Goal: Contribute content

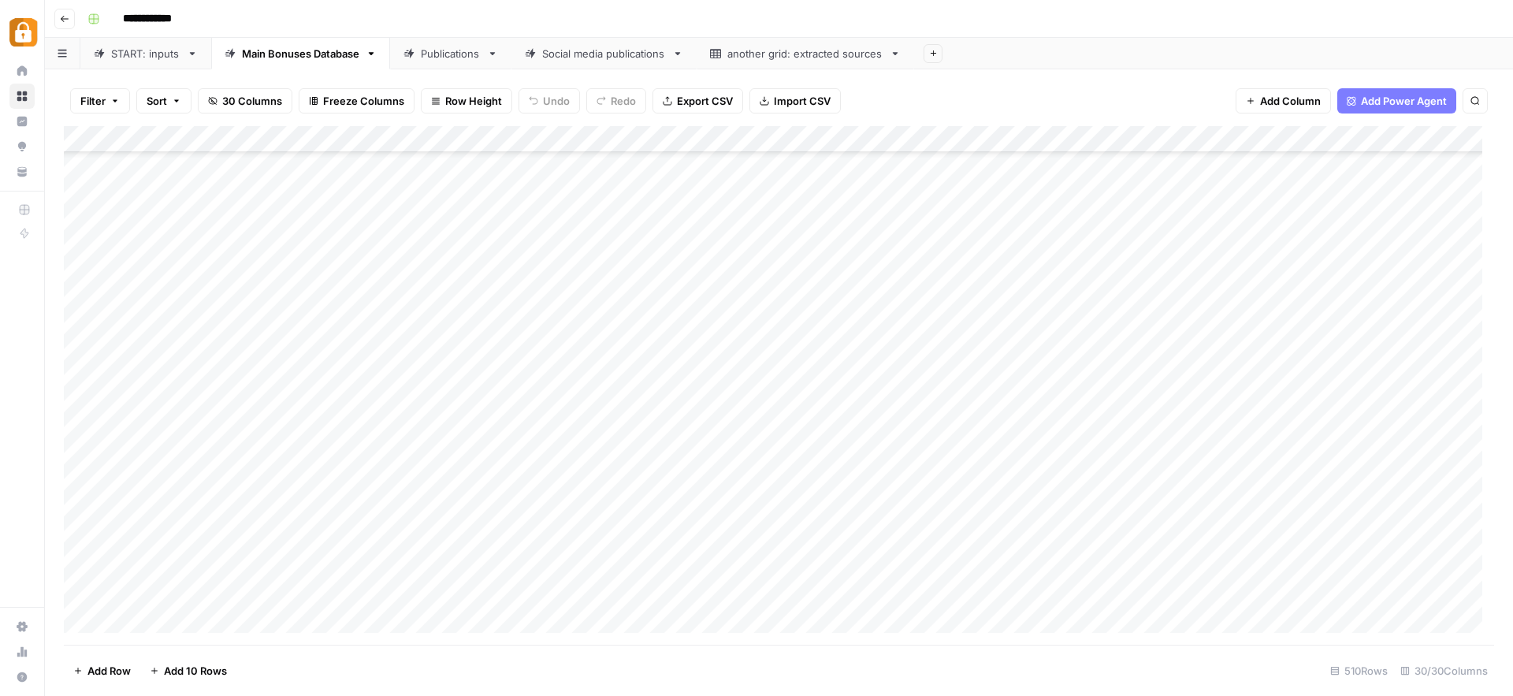
scroll to position [13206, 0]
click at [66, 22] on icon "button" at bounding box center [64, 18] width 9 height 9
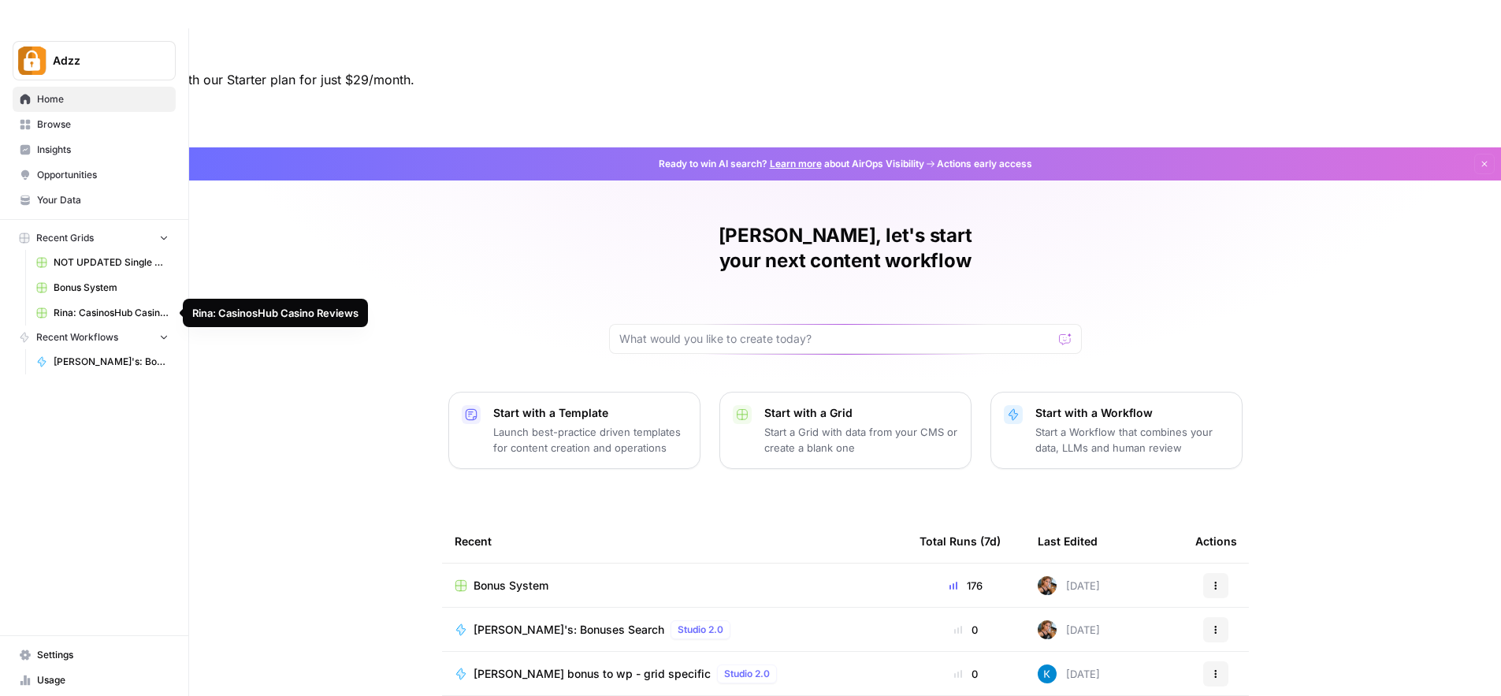
click at [144, 310] on span "Rina: CasinosHub Casino Reviews" at bounding box center [111, 313] width 115 height 14
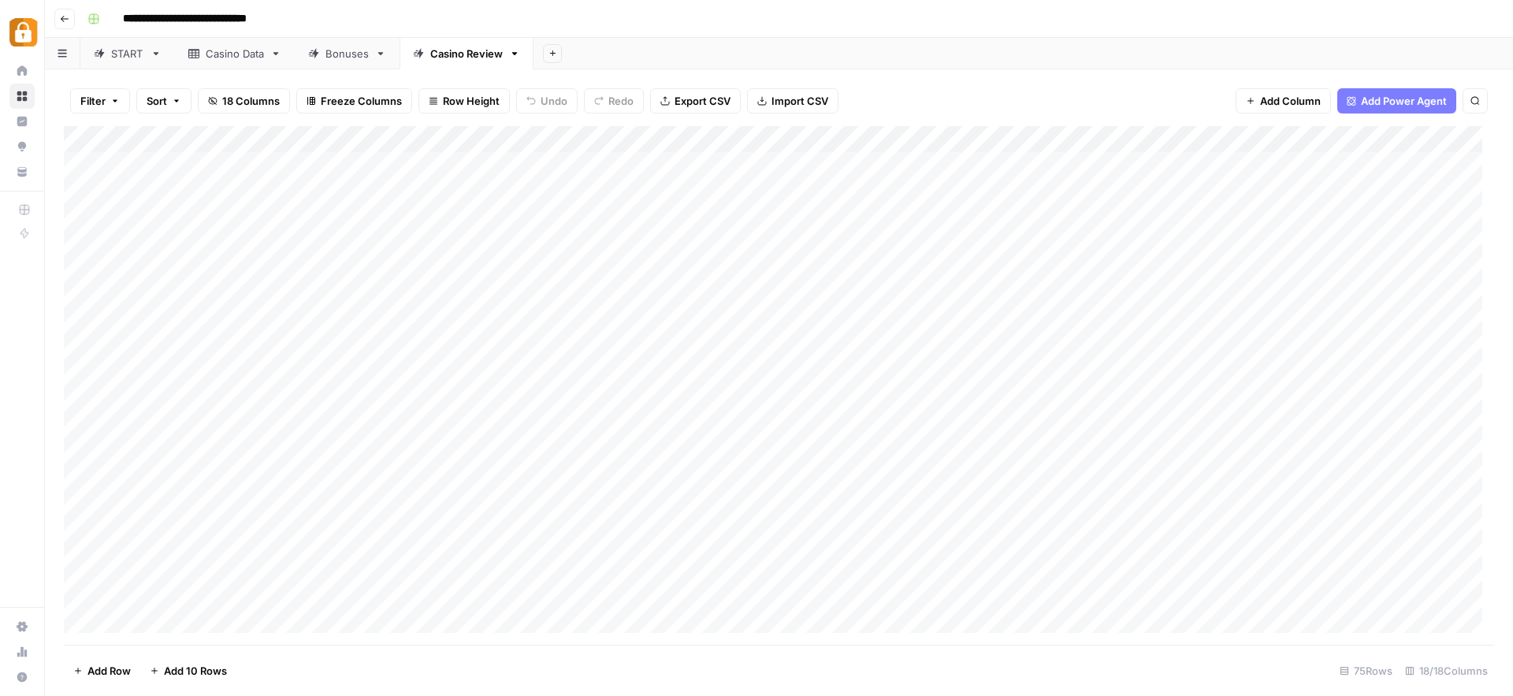
click at [119, 59] on div "START" at bounding box center [127, 54] width 33 height 16
type input "**********"
click at [154, 633] on div "Add Column" at bounding box center [779, 385] width 1430 height 518
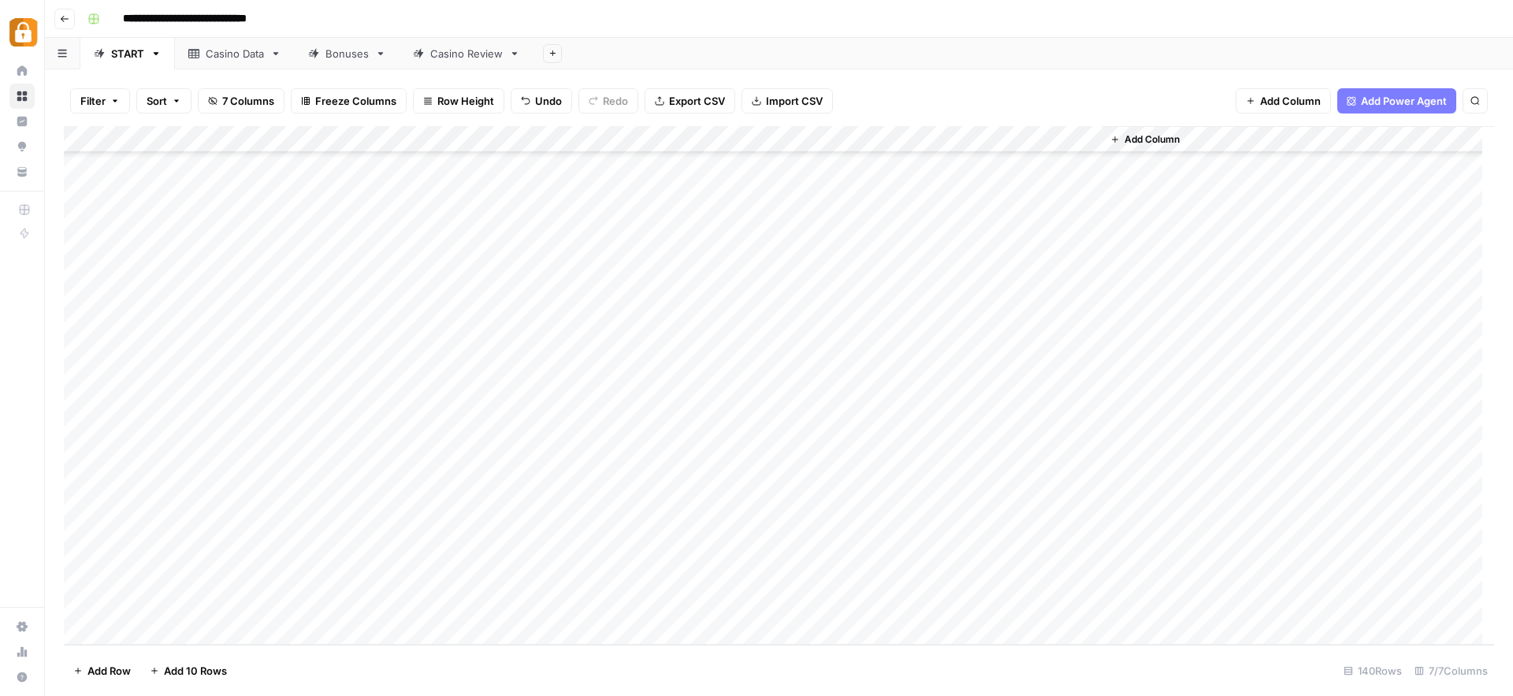
click at [199, 603] on div "Add Column" at bounding box center [779, 385] width 1430 height 518
click at [607, 600] on div "Add Column" at bounding box center [779, 385] width 1430 height 518
click at [228, 58] on div "Casino Data" at bounding box center [235, 54] width 58 height 16
click at [466, 50] on div "Casino Review" at bounding box center [466, 54] width 72 height 16
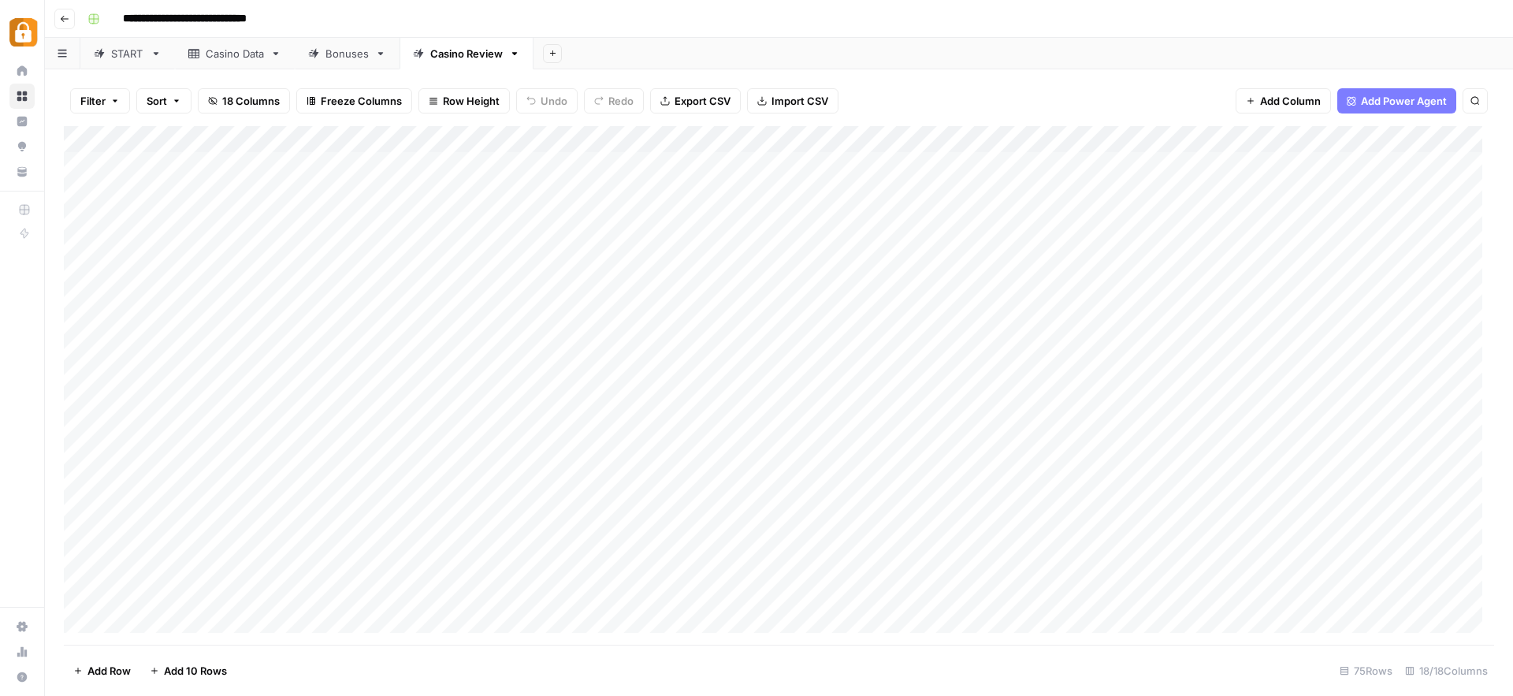
click at [233, 61] on div "Casino Data" at bounding box center [235, 54] width 58 height 16
click at [232, 594] on div "Add Column" at bounding box center [779, 385] width 1430 height 518
click at [439, 54] on div "Casino Review" at bounding box center [466, 54] width 72 height 16
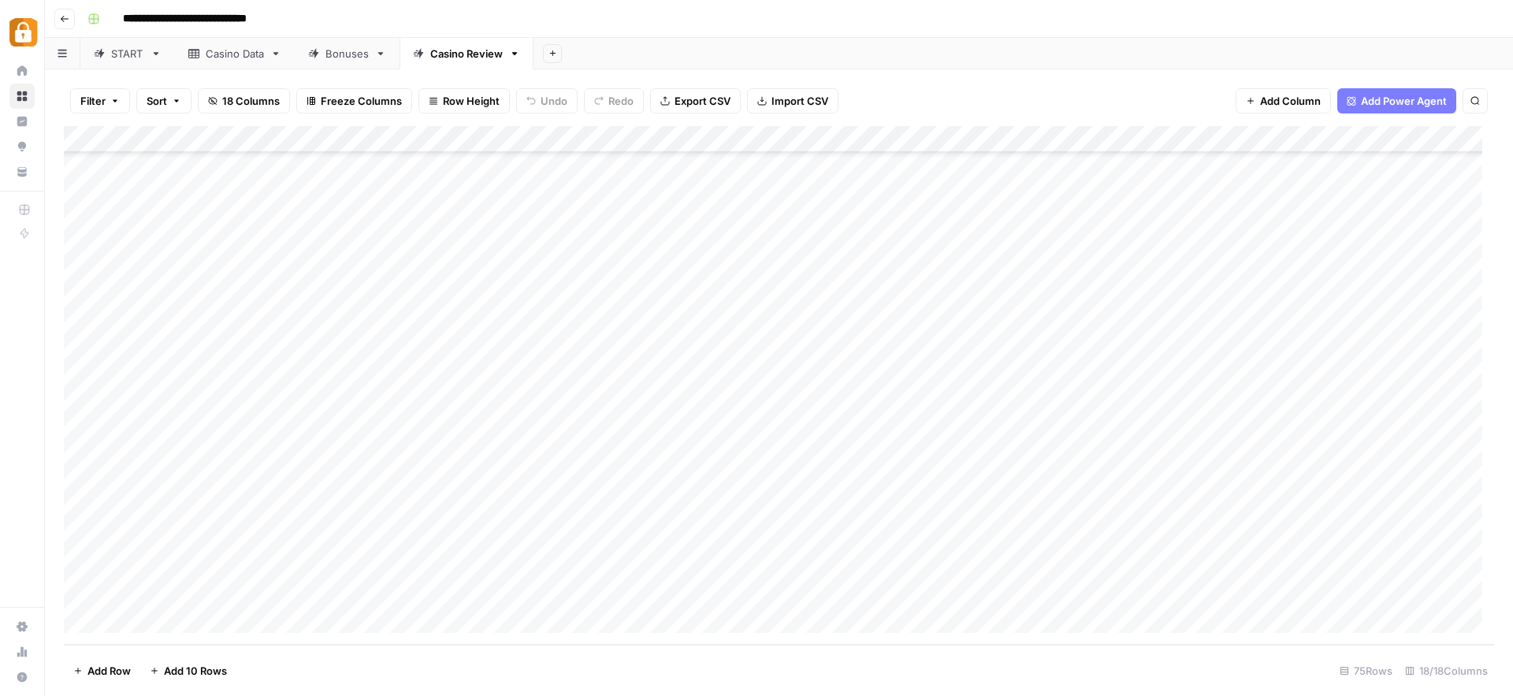
click at [298, 561] on div "Add Column" at bounding box center [779, 385] width 1430 height 518
click at [223, 537] on div "Add Column" at bounding box center [779, 385] width 1430 height 518
drag, startPoint x: 259, startPoint y: 552, endPoint x: 258, endPoint y: 567, distance: 15.0
click at [258, 567] on div "Add Column" at bounding box center [779, 385] width 1430 height 518
click at [744, 555] on div "Add Column" at bounding box center [779, 385] width 1430 height 518
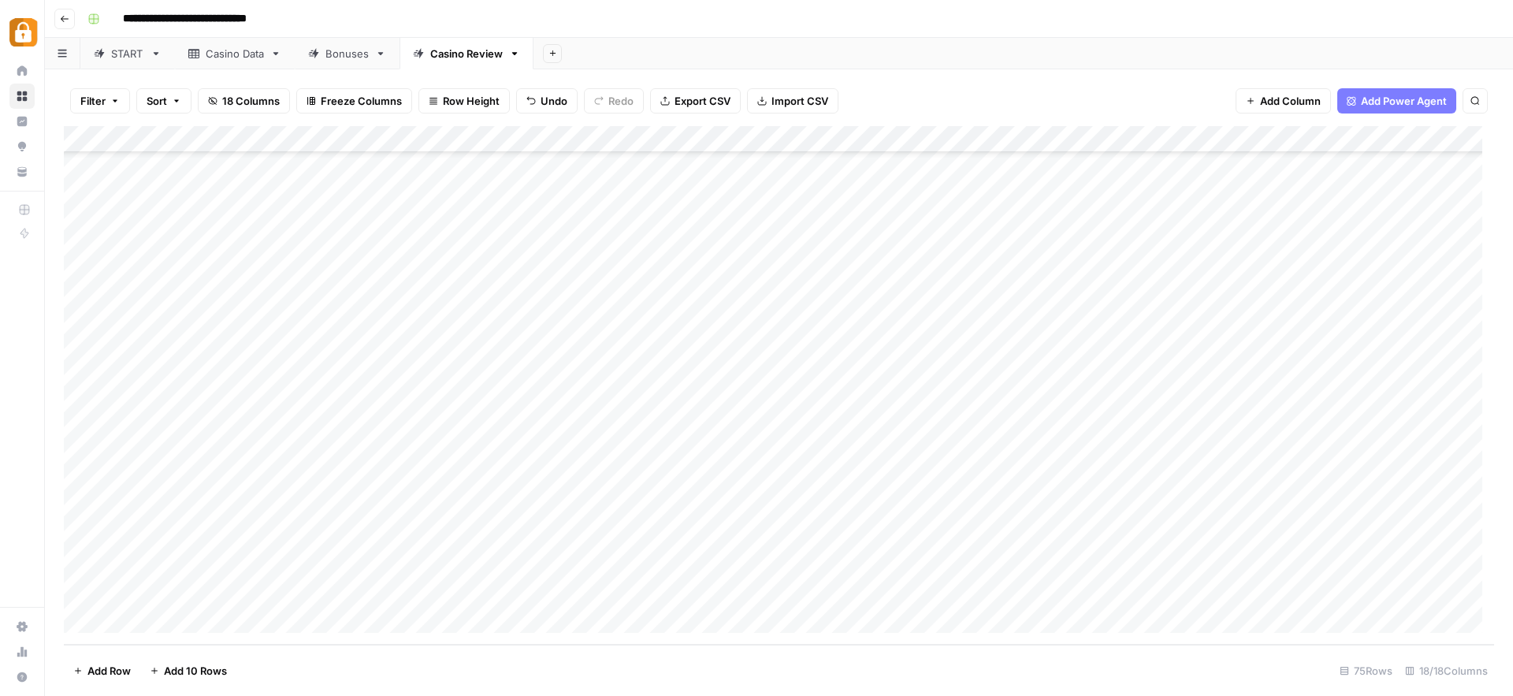
click at [538, 566] on div "Add Column" at bounding box center [779, 385] width 1430 height 518
click at [242, 58] on div "Casino Data" at bounding box center [235, 54] width 58 height 16
click at [460, 47] on div "Casino Review" at bounding box center [466, 54] width 72 height 16
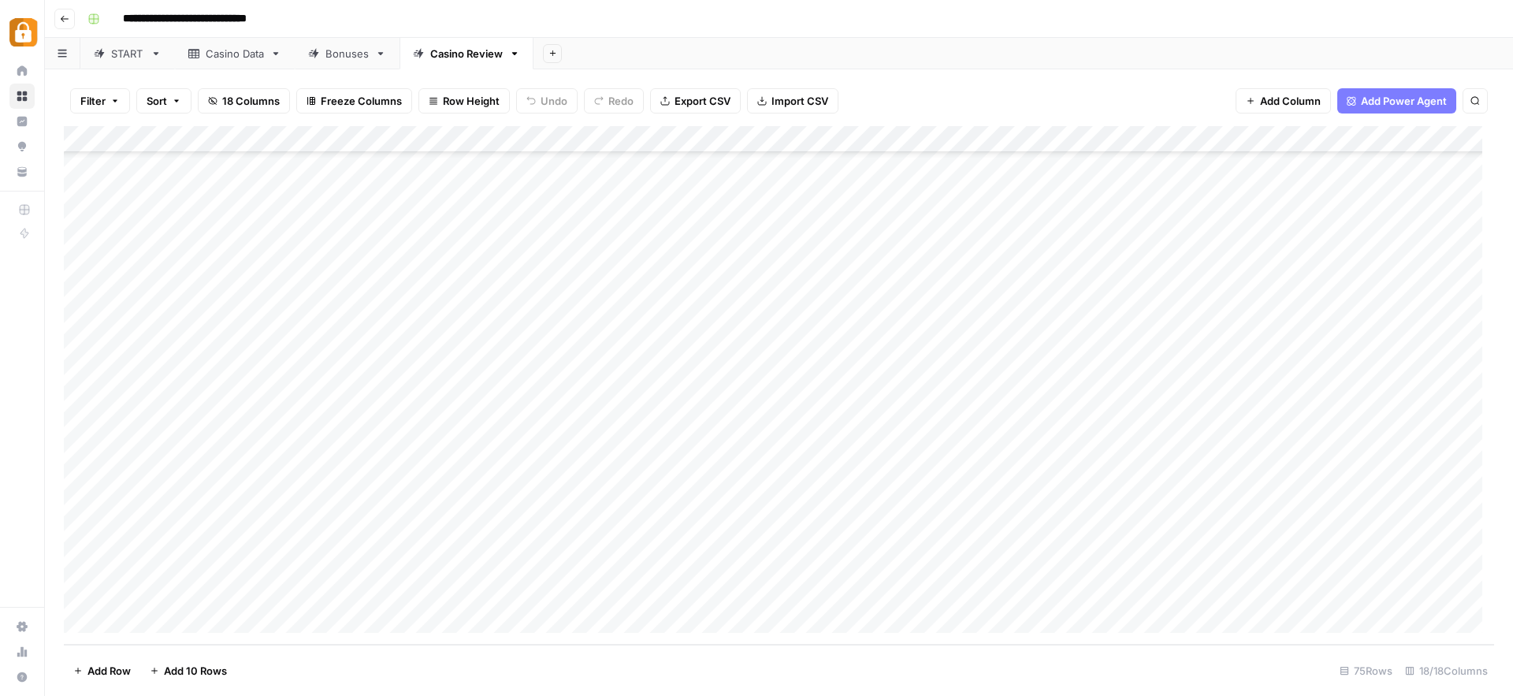
click at [125, 56] on div "START" at bounding box center [127, 54] width 33 height 16
click at [142, 629] on div "Add Column" at bounding box center [779, 385] width 1430 height 518
click at [169, 605] on div "Add Column" at bounding box center [779, 385] width 1430 height 518
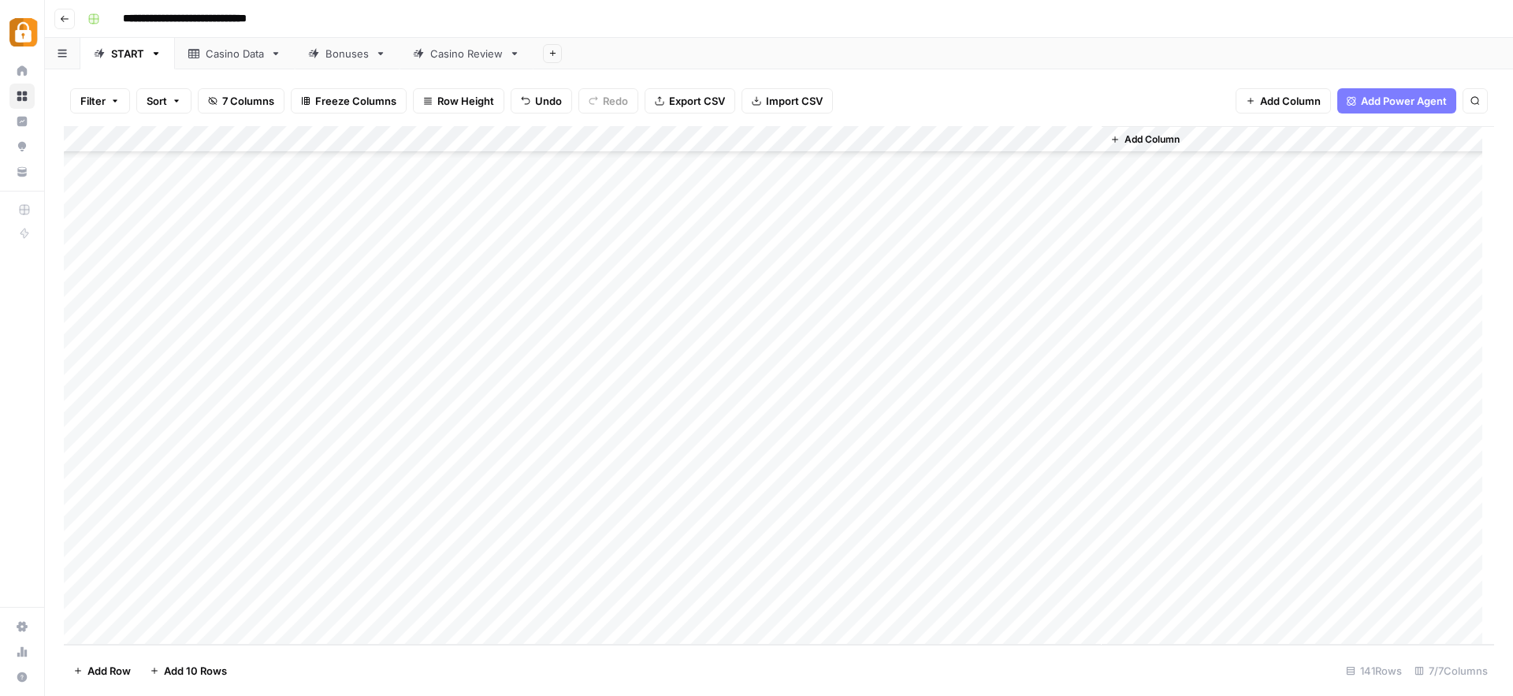
click at [603, 601] on div "Add Column" at bounding box center [779, 385] width 1430 height 518
click at [225, 55] on div "Casino Data" at bounding box center [235, 54] width 58 height 16
click at [441, 57] on div "Casino Review" at bounding box center [466, 54] width 72 height 16
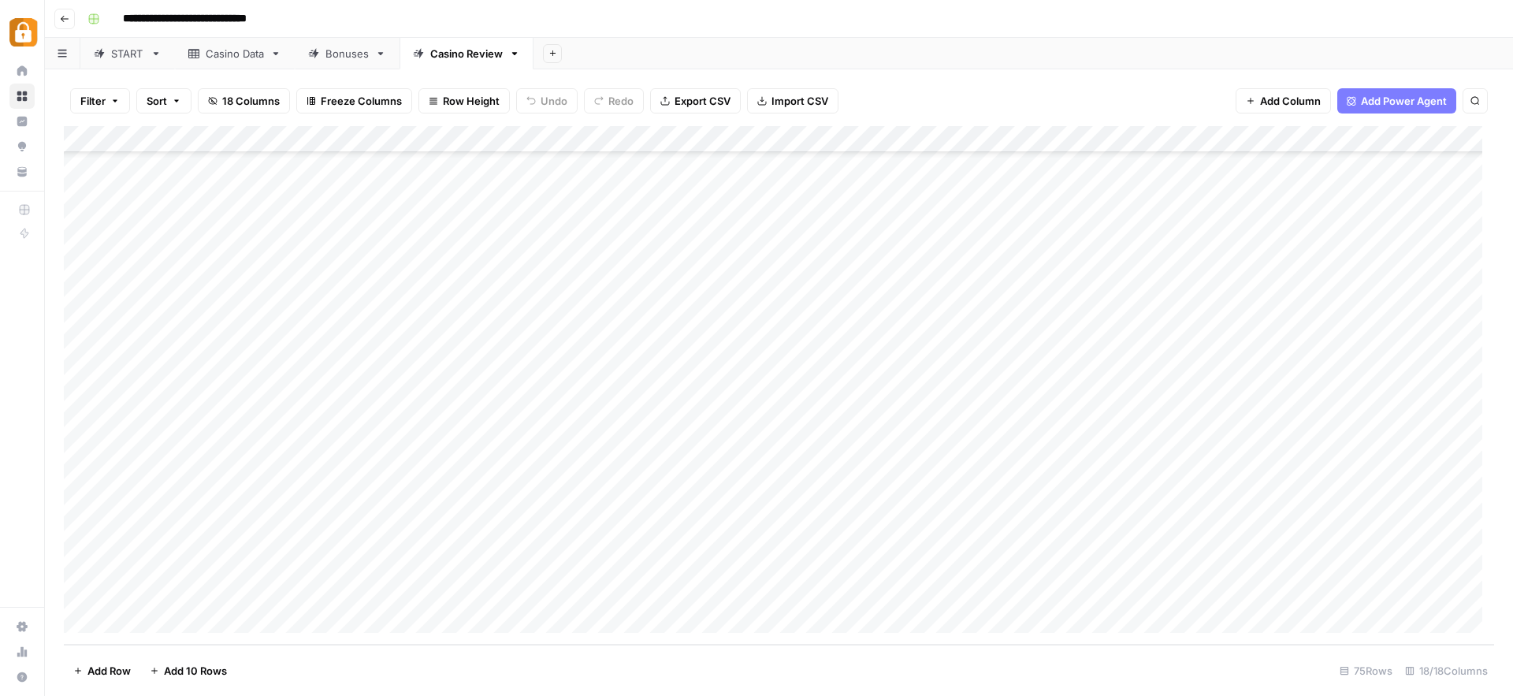
click at [242, 65] on link "Casino Data" at bounding box center [235, 54] width 120 height 32
click at [121, 59] on div "START" at bounding box center [127, 54] width 33 height 16
click at [222, 53] on div "Casino Data" at bounding box center [235, 54] width 58 height 16
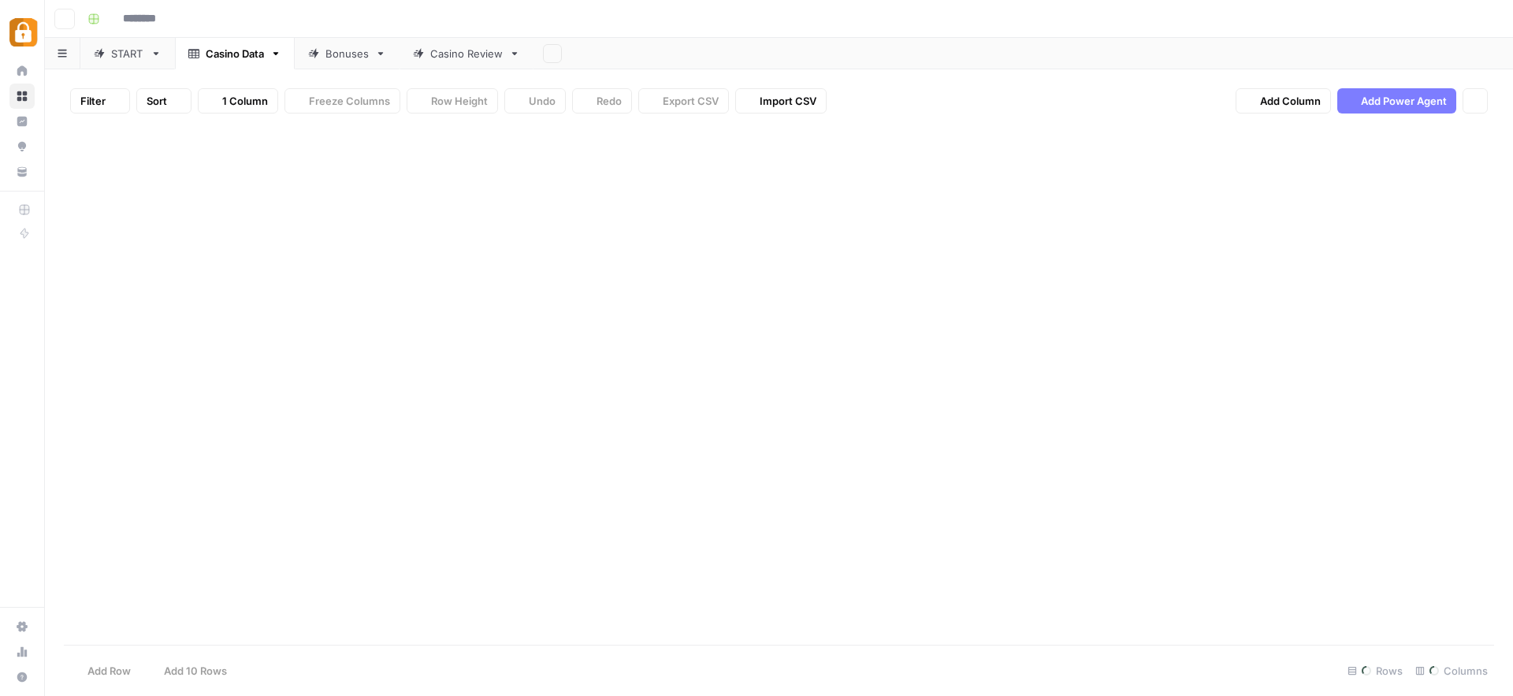
type input "**********"
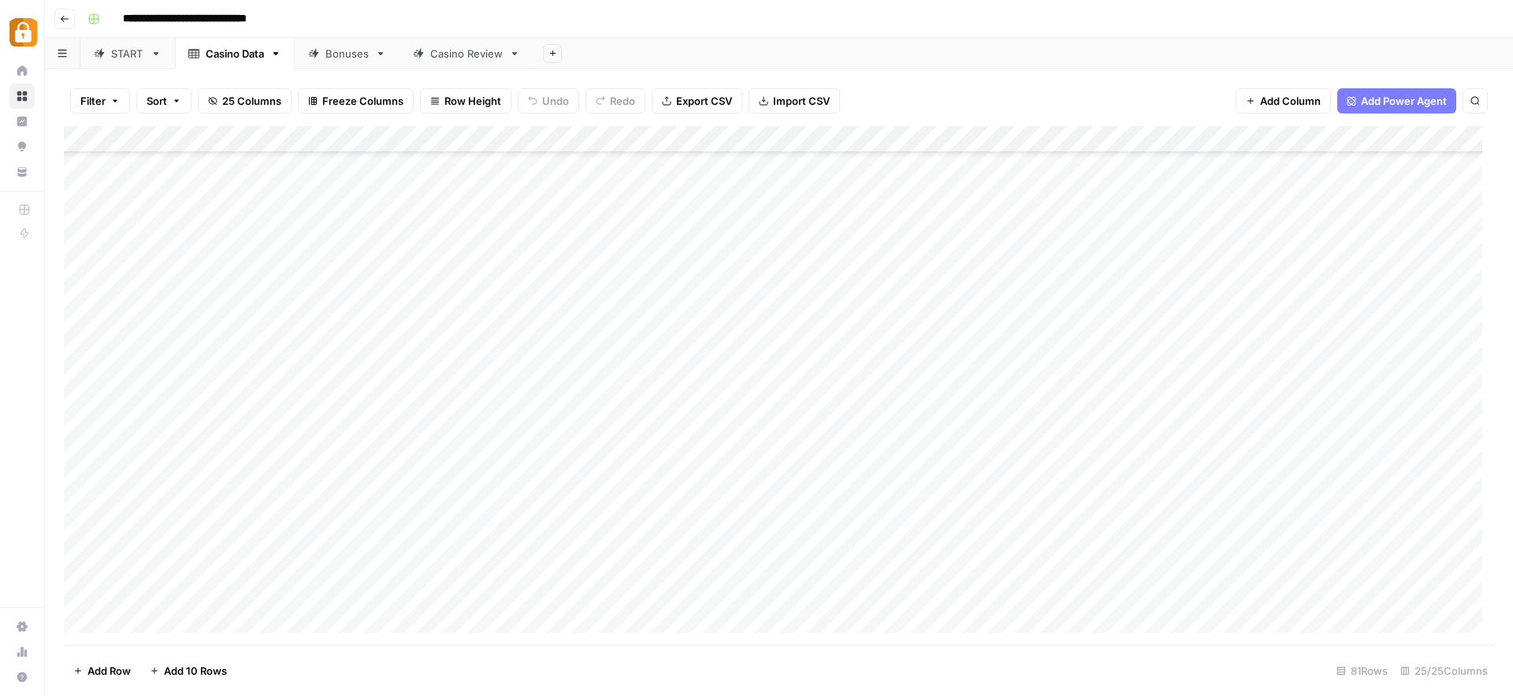
scroll to position [1715, 0]
click at [214, 592] on div "Add Column" at bounding box center [779, 385] width 1430 height 518
click at [214, 592] on textarea "**********" at bounding box center [244, 594] width 252 height 22
drag, startPoint x: 214, startPoint y: 592, endPoint x: 184, endPoint y: 596, distance: 31.0
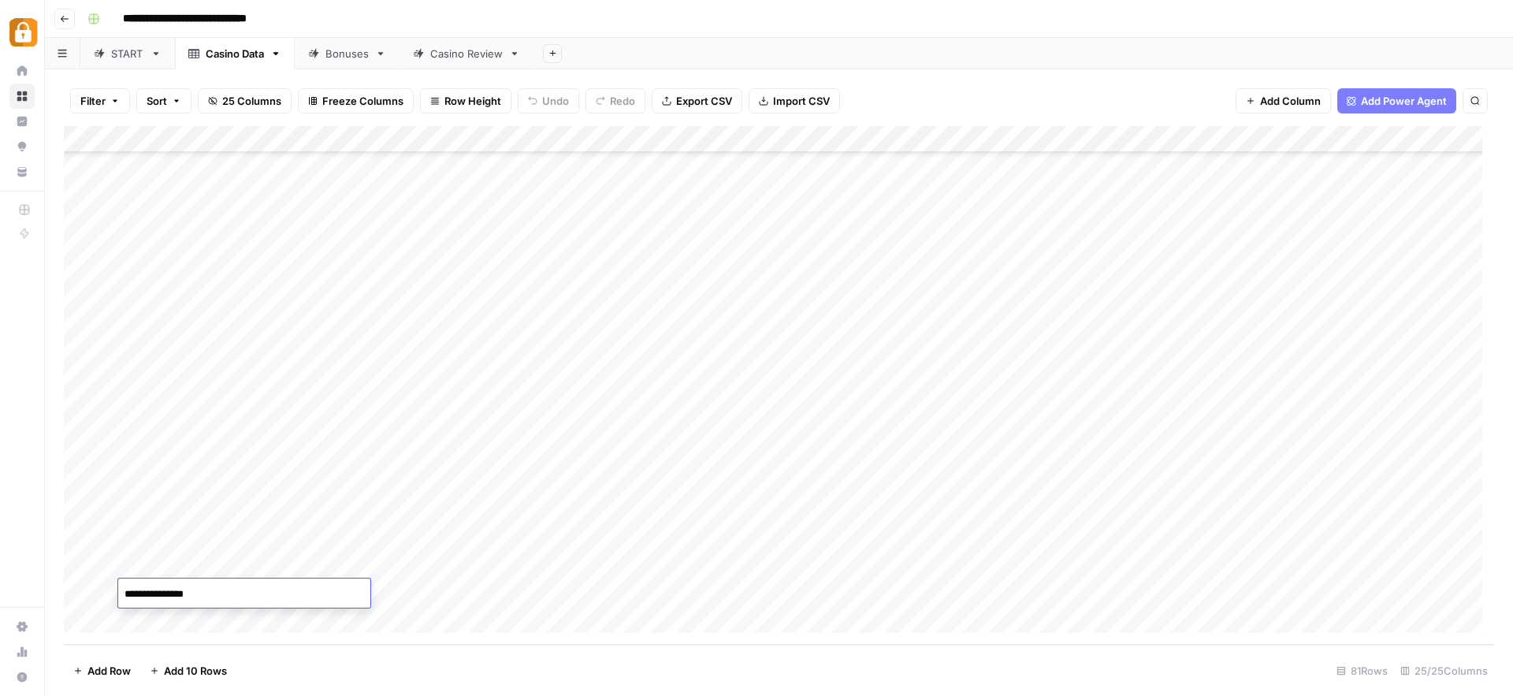
click at [184, 592] on textarea "**********" at bounding box center [244, 594] width 252 height 22
drag, startPoint x: 206, startPoint y: 598, endPoint x: 221, endPoint y: 596, distance: 15.8
click at [206, 598] on textarea "**********" at bounding box center [244, 594] width 252 height 22
drag, startPoint x: 222, startPoint y: 595, endPoint x: 175, endPoint y: 591, distance: 47.4
click at [175, 591] on textarea "**********" at bounding box center [244, 594] width 252 height 22
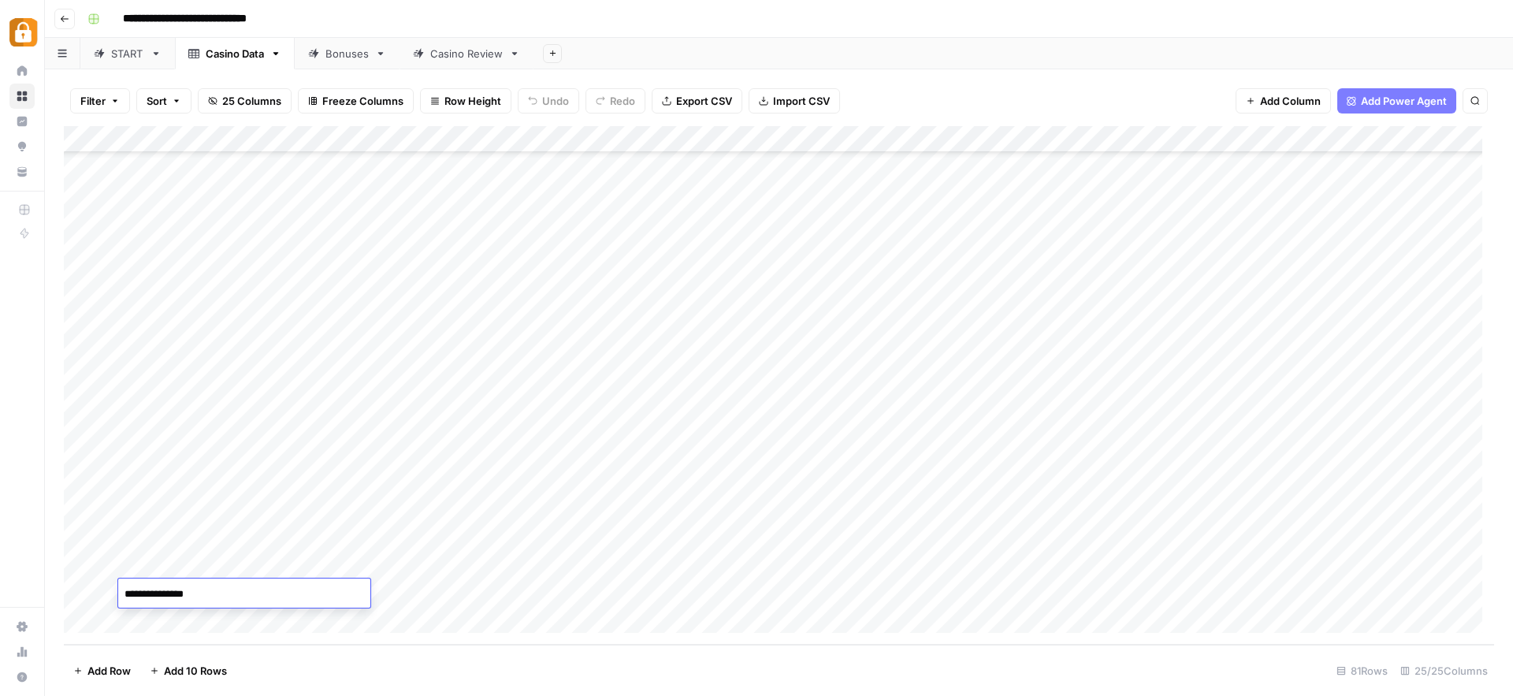
click at [174, 593] on textarea "**********" at bounding box center [244, 594] width 252 height 22
drag, startPoint x: 169, startPoint y: 594, endPoint x: 213, endPoint y: 600, distance: 45.2
click at [213, 600] on textarea "**********" at bounding box center [244, 594] width 252 height 22
type textarea "********"
click at [314, 437] on div "Add Column" at bounding box center [779, 385] width 1430 height 518
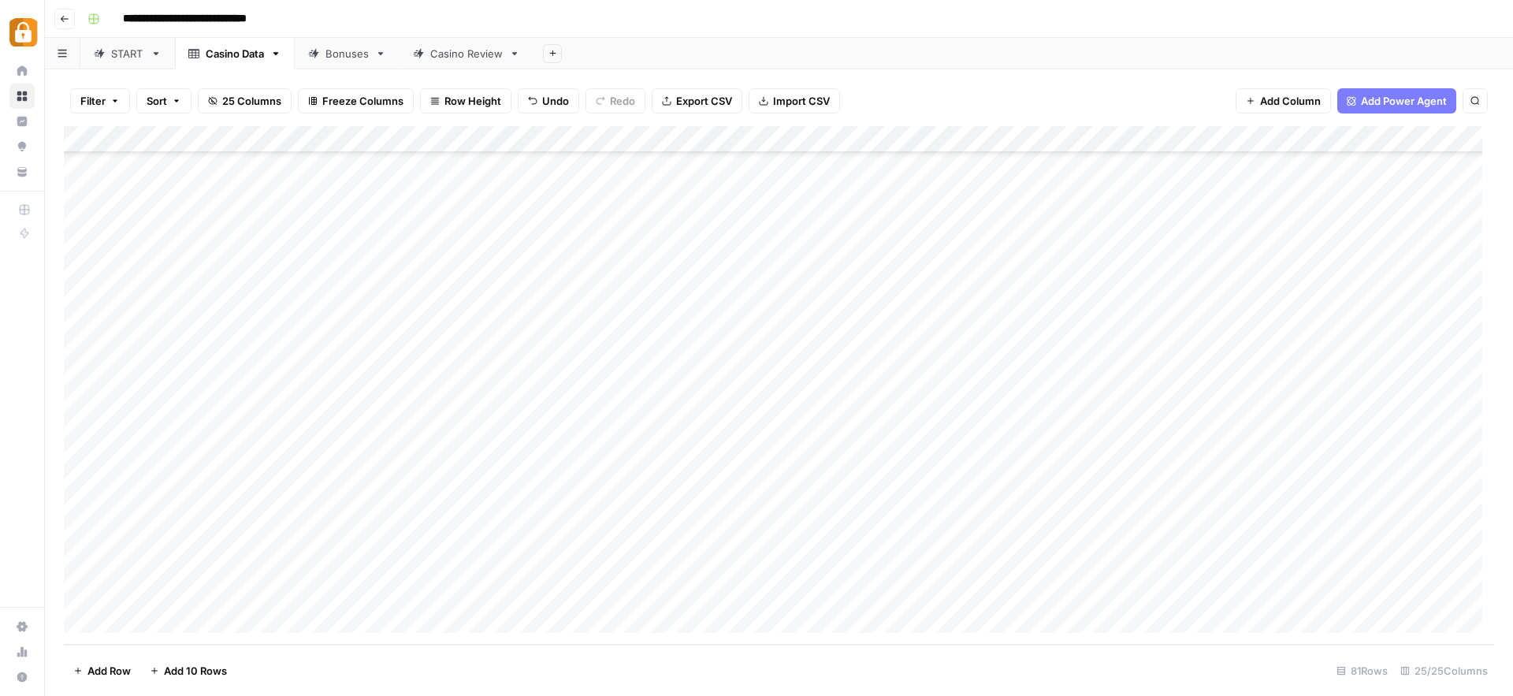
click at [221, 594] on div "Add Column" at bounding box center [779, 385] width 1430 height 518
click at [438, 57] on div "Casino Review" at bounding box center [466, 54] width 72 height 16
click at [349, 596] on div "Add Column" at bounding box center [779, 385] width 1430 height 518
click at [228, 563] on div "Add Column" at bounding box center [779, 385] width 1430 height 518
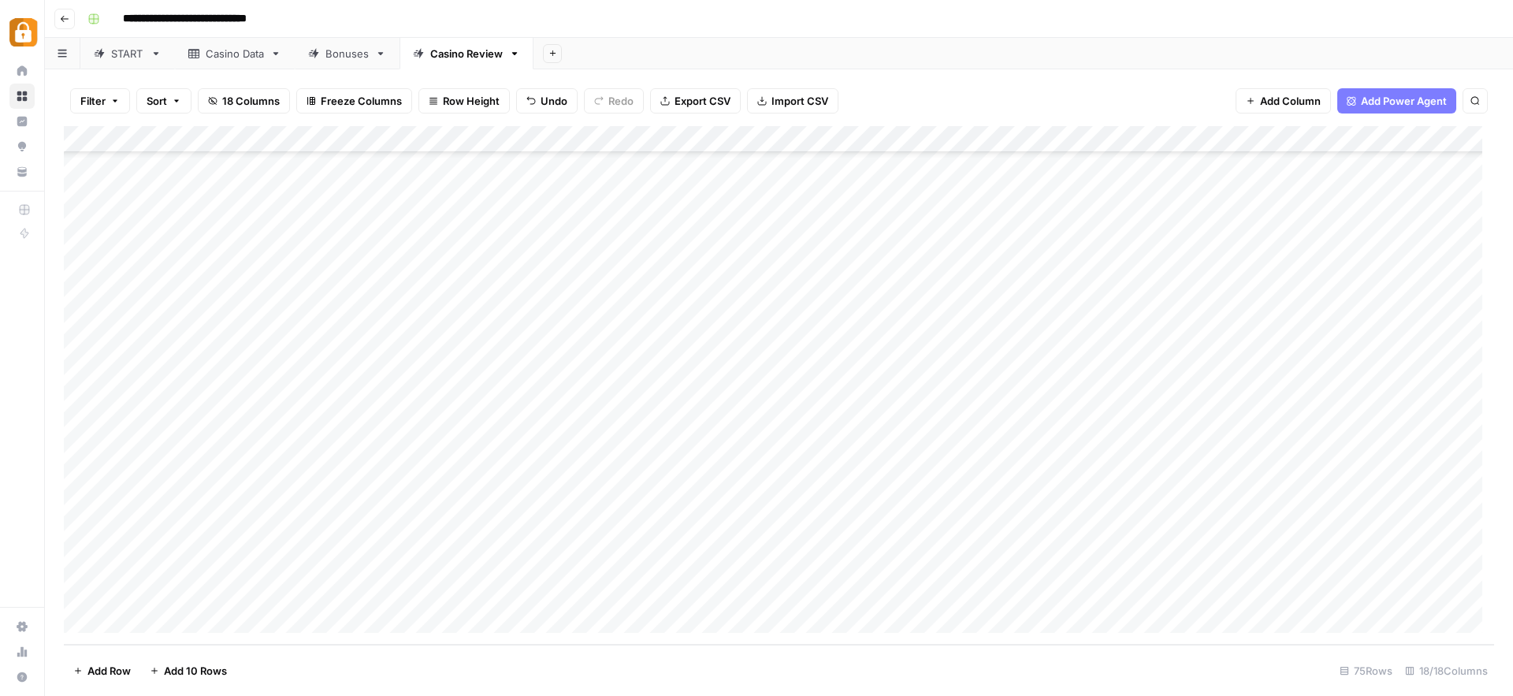
drag, startPoint x: 259, startPoint y: 577, endPoint x: 251, endPoint y: 592, distance: 17.3
click at [251, 592] on div "Add Column" at bounding box center [779, 385] width 1430 height 518
click at [537, 592] on div "Add Column" at bounding box center [779, 385] width 1430 height 518
click at [723, 569] on div "Add Column" at bounding box center [779, 385] width 1430 height 518
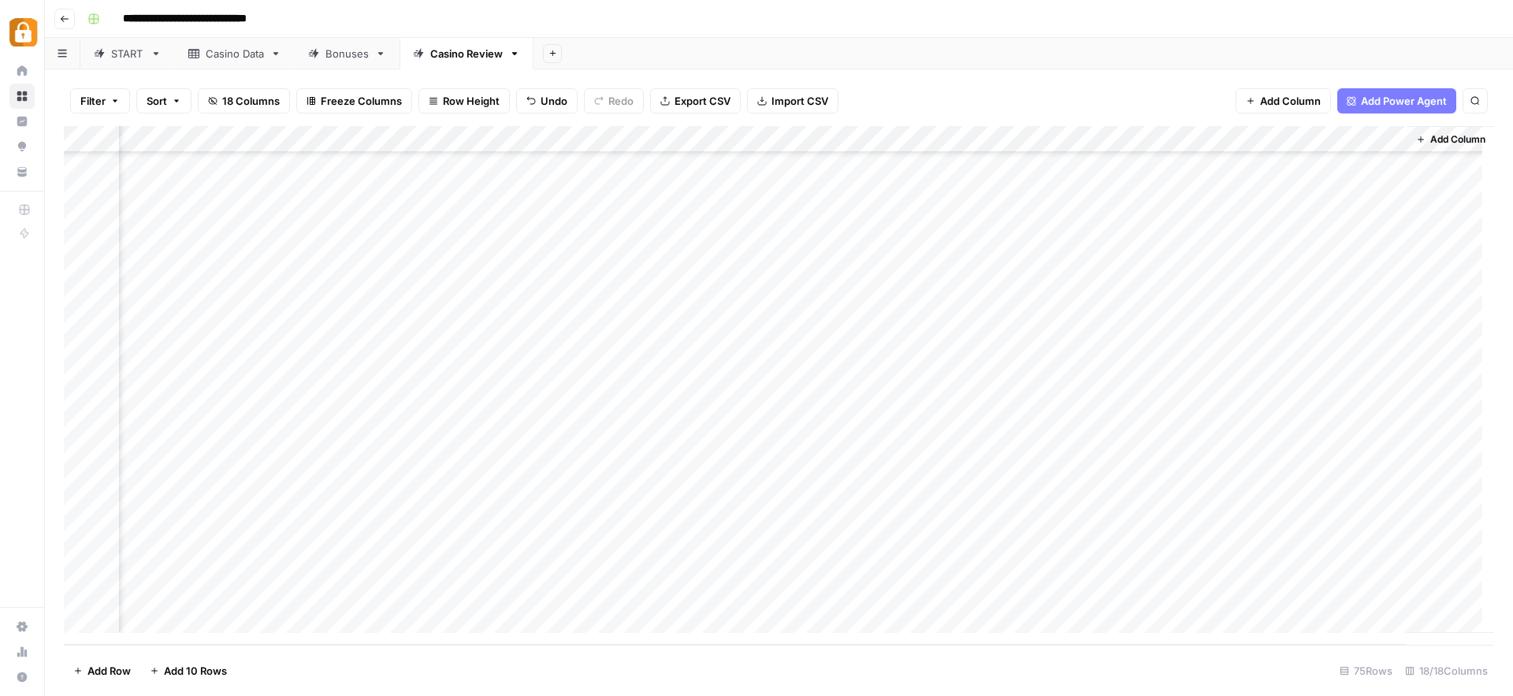
click at [723, 569] on div "Add Column" at bounding box center [779, 385] width 1430 height 518
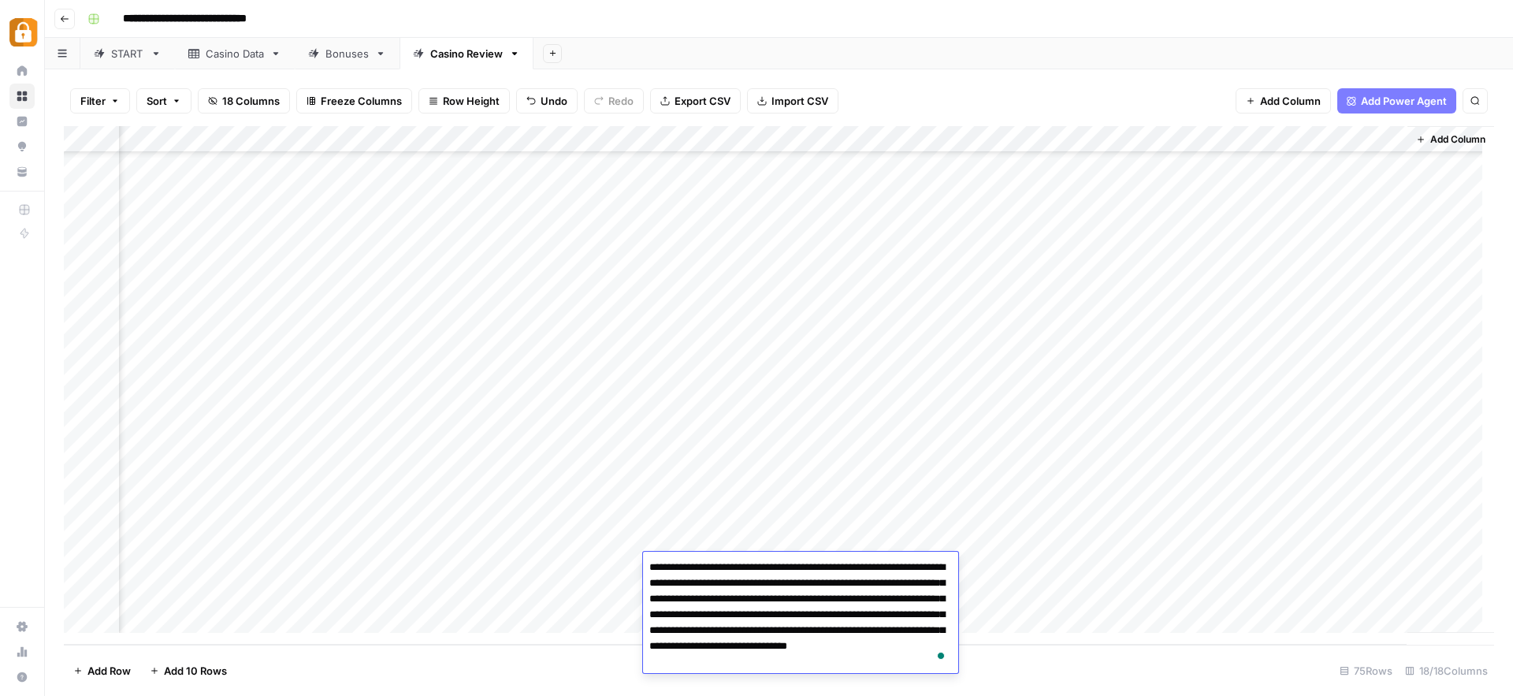
click at [1339, 562] on div "Add Column" at bounding box center [779, 385] width 1430 height 518
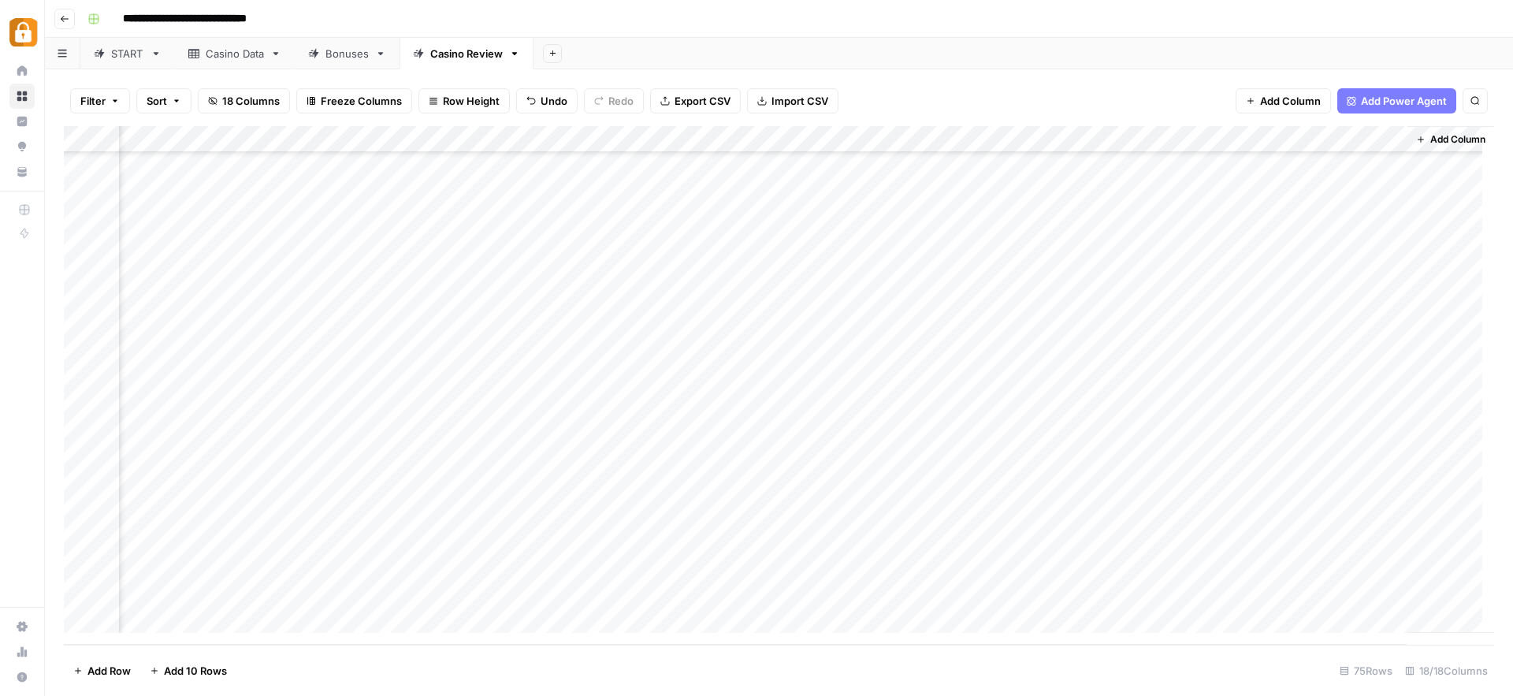
click at [1183, 564] on div "Add Column" at bounding box center [779, 385] width 1430 height 518
click at [1181, 592] on div "Add Column" at bounding box center [779, 385] width 1430 height 518
click at [255, 55] on div "Casino Data" at bounding box center [235, 54] width 58 height 16
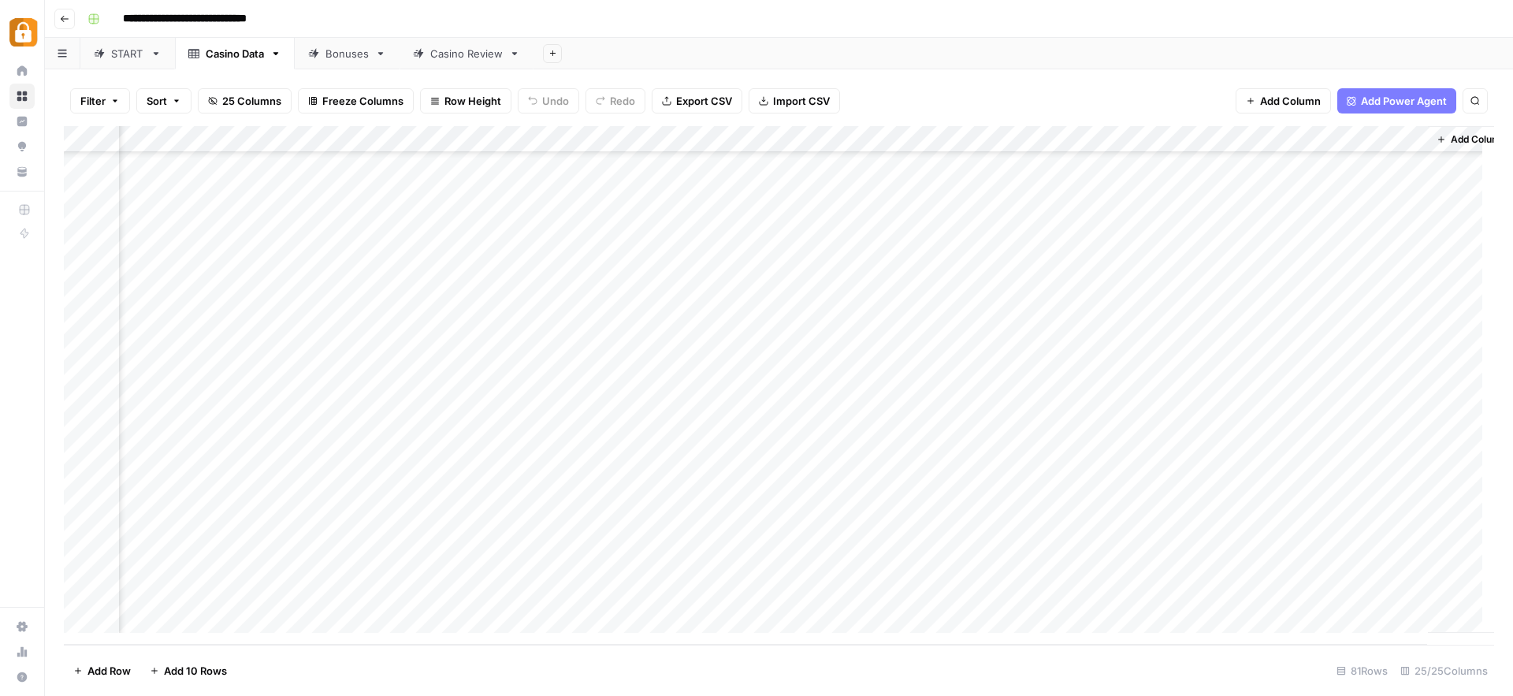
click at [623, 598] on div "Add Column" at bounding box center [779, 385] width 1430 height 518
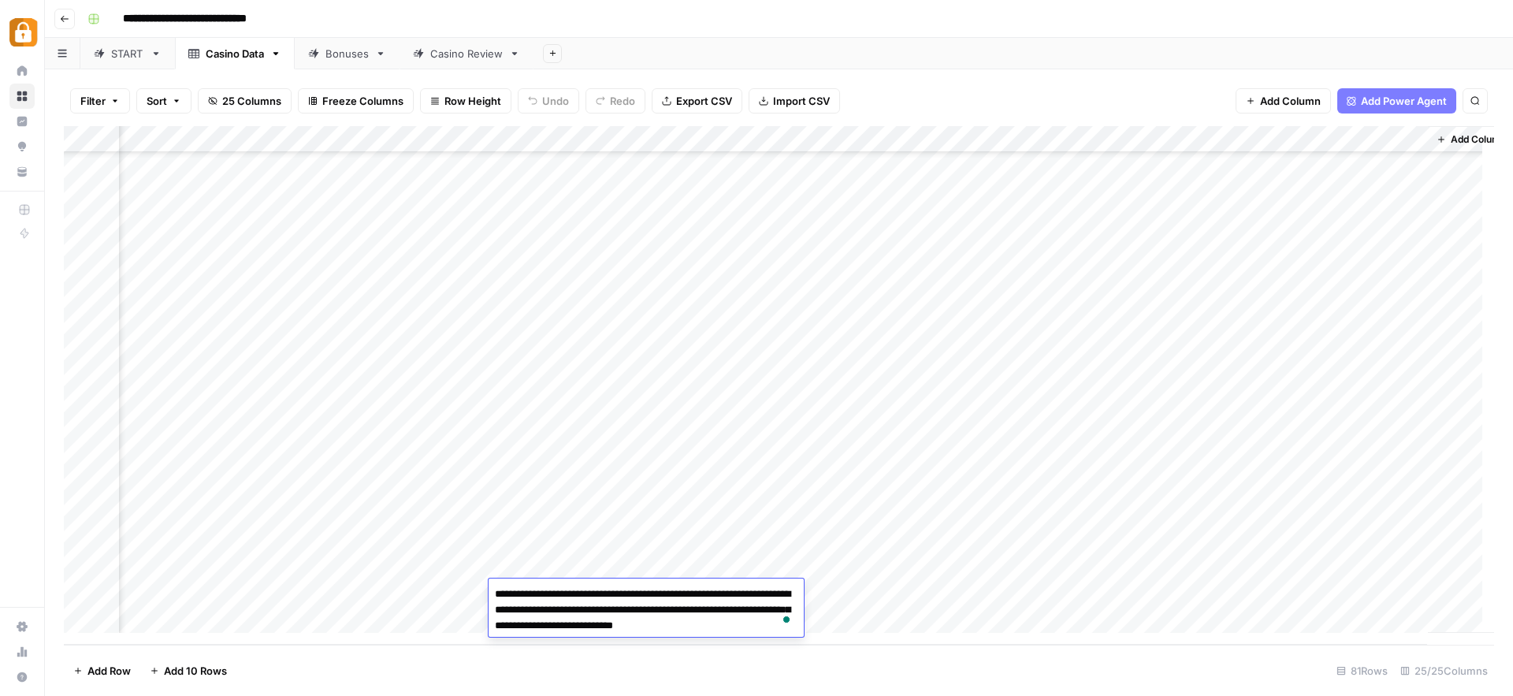
click at [741, 451] on div "Add Column" at bounding box center [779, 385] width 1430 height 518
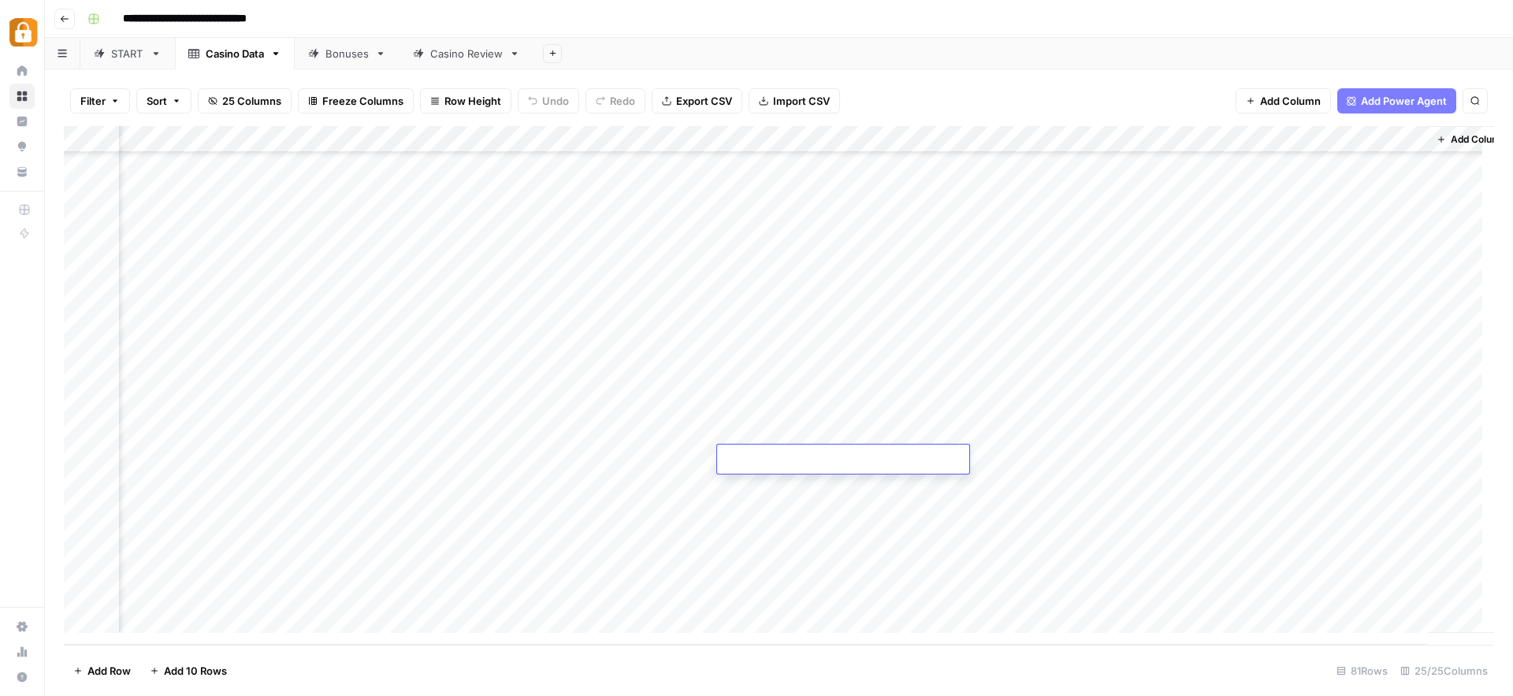
drag, startPoint x: 794, startPoint y: 592, endPoint x: 815, endPoint y: 593, distance: 21.3
click at [794, 592] on div "Add Column" at bounding box center [779, 385] width 1430 height 518
